Goal: Find specific page/section

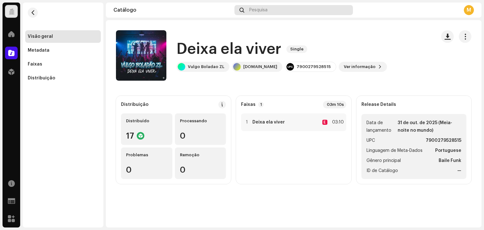
click at [267, 10] on span "Pesquisa" at bounding box center [258, 10] width 18 height 5
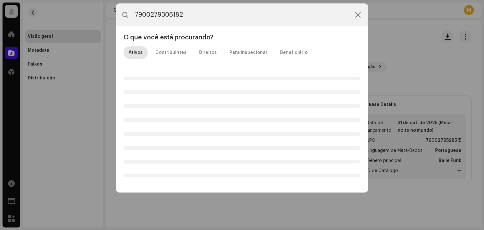
type input "7900279306182"
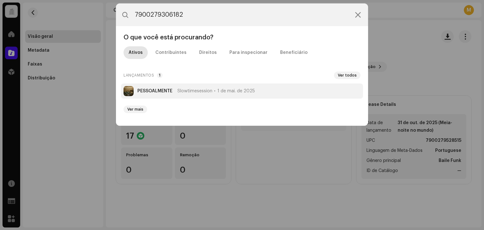
click at [199, 95] on li "PESSOALMENTE Slowtimesession [DATE]" at bounding box center [242, 91] width 242 height 15
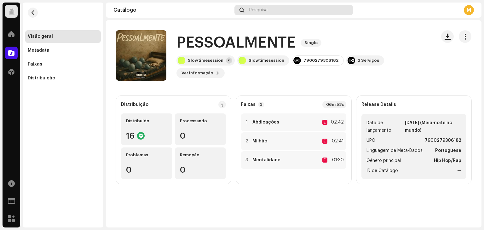
click at [270, 9] on div "Pesquisa" at bounding box center [294, 10] width 119 height 10
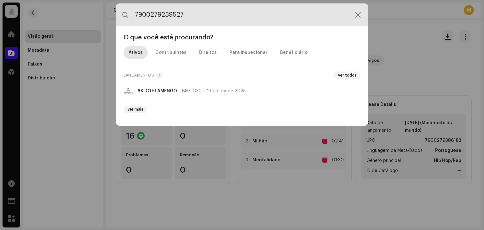
drag, startPoint x: 270, startPoint y: 17, endPoint x: 102, endPoint y: 17, distance: 168.1
click at [102, 17] on div "7900279239527 O que você está procurando? Ativos Contribuintes Direitos Para in…" at bounding box center [242, 115] width 484 height 230
paste input "054076"
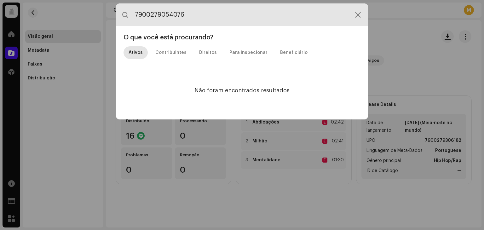
drag, startPoint x: 242, startPoint y: 11, endPoint x: 43, endPoint y: 14, distance: 199.7
click at [43, 14] on div "7900279054076 O que você está procurando? Ativos Contribuintes Direitos Para in…" at bounding box center [242, 115] width 484 height 230
paste input "529499"
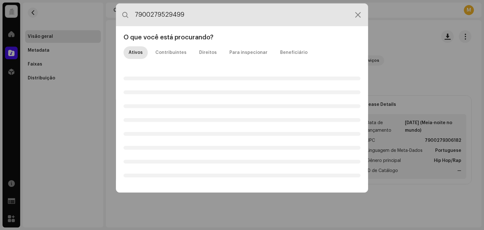
type input "7900279529499"
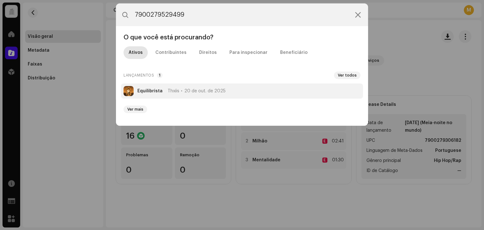
click at [169, 96] on li "Equilibrista Thxiis [DATE]" at bounding box center [242, 91] width 242 height 15
